Goal: Use online tool/utility: Utilize a website feature to perform a specific function

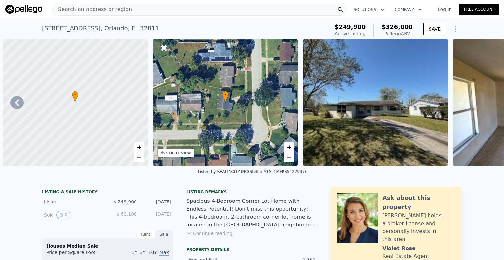
scroll to position [0, 310]
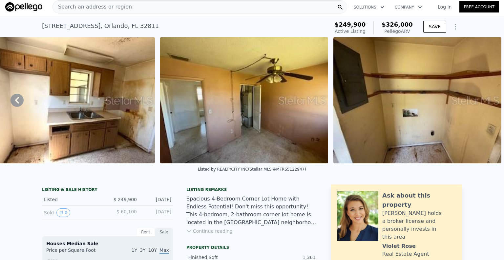
click at [137, 8] on div "Search an address or region" at bounding box center [200, 6] width 295 height 13
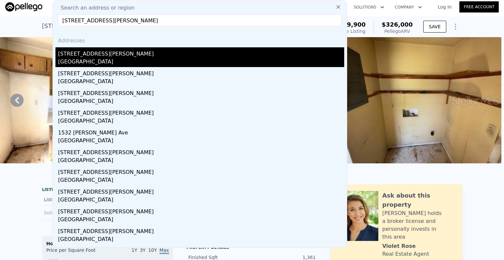
type input "[STREET_ADDRESS][PERSON_NAME]"
click at [101, 56] on div "[STREET_ADDRESS][PERSON_NAME]" at bounding box center [201, 52] width 286 height 11
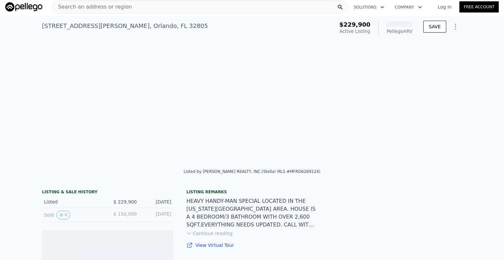
scroll to position [0, 1652]
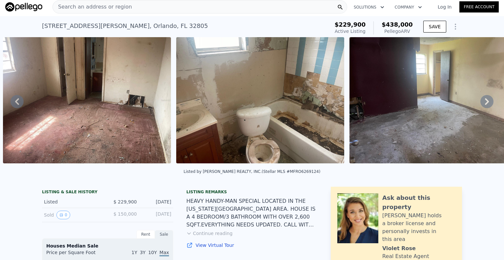
click at [482, 103] on icon at bounding box center [487, 101] width 13 height 13
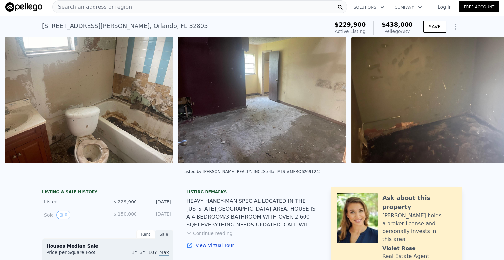
scroll to position [0, 1825]
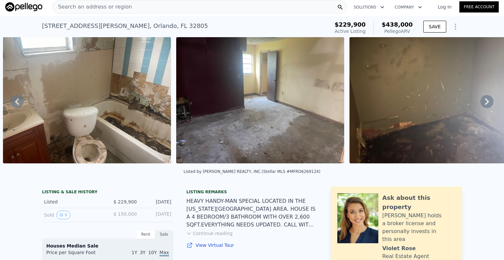
click at [482, 103] on icon at bounding box center [487, 101] width 13 height 13
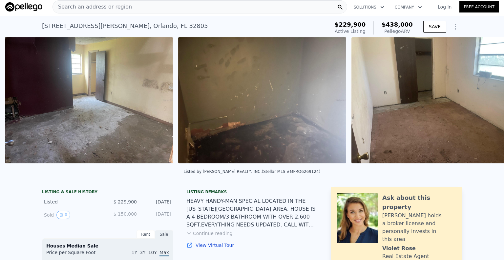
scroll to position [0, 1999]
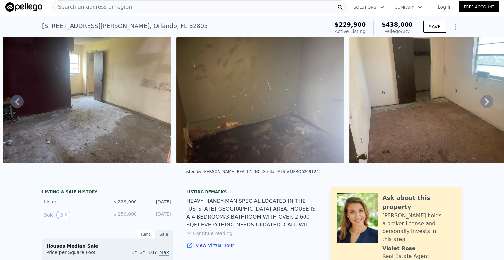
click at [482, 103] on icon at bounding box center [487, 101] width 13 height 13
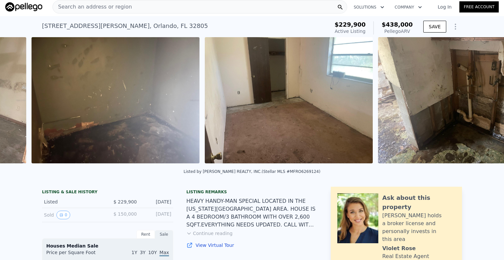
scroll to position [0, 2172]
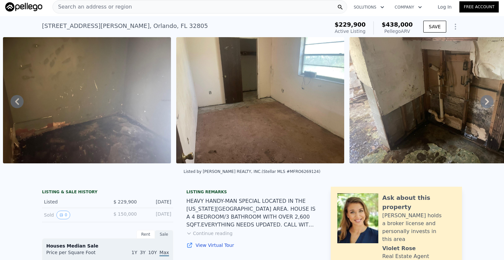
click at [482, 103] on icon at bounding box center [487, 101] width 13 height 13
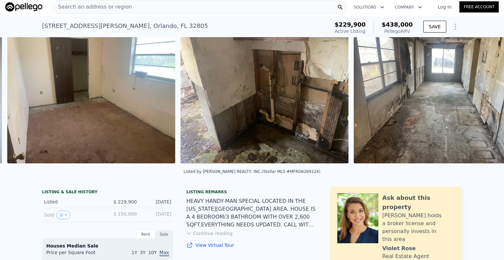
scroll to position [0, 2343]
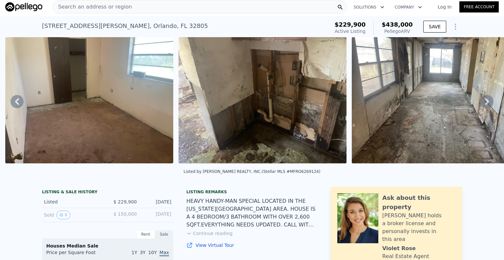
click at [482, 103] on icon at bounding box center [487, 101] width 13 height 13
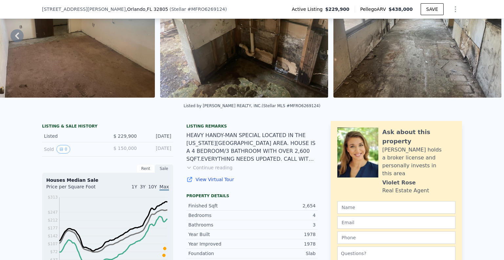
scroll to position [98, 0]
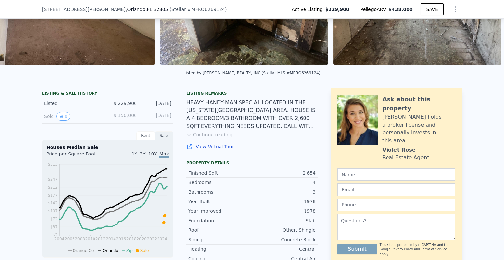
click at [219, 138] on button "Continue reading" at bounding box center [209, 134] width 46 height 7
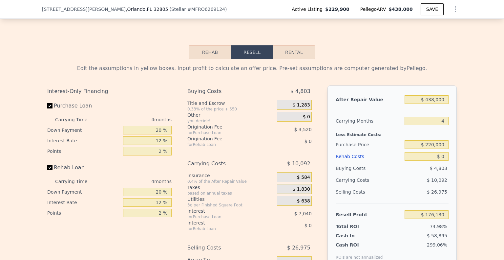
scroll to position [1050, 0]
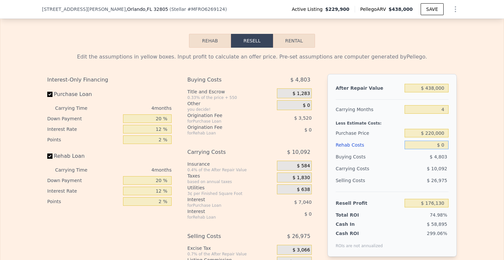
click at [418, 143] on input "$ 0" at bounding box center [427, 144] width 44 height 9
click at [407, 142] on input "$ 0" at bounding box center [427, 144] width 44 height 9
type input "$ 10"
type input "$ 176,120"
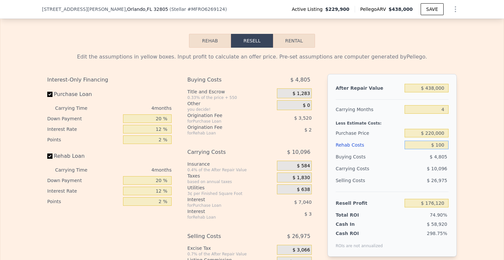
type input "$ 1,000"
type input "$ 175,082"
type input "$ 10,000"
type input "$ 165,650"
type input "$ 1,000,000"
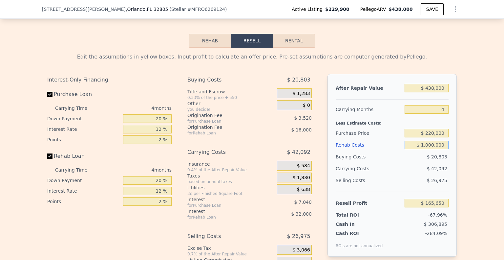
type input "-$ 871,870"
type input "$ 100,000"
type input "$ 71,330"
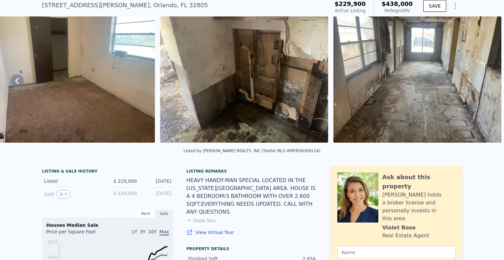
scroll to position [0, 0]
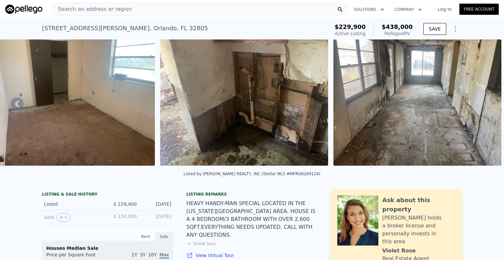
type input "$ 100,000"
